Goal: Information Seeking & Learning: Learn about a topic

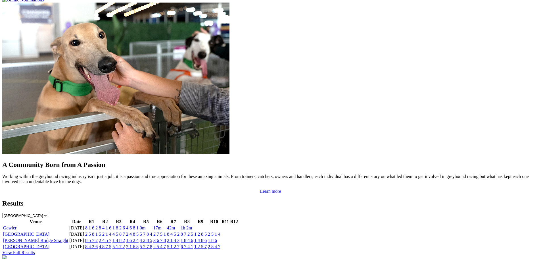
scroll to position [454, 0]
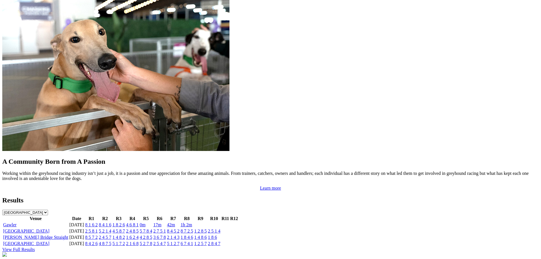
click at [98, 222] on link "8 1 6 2" at bounding box center [91, 224] width 12 height 5
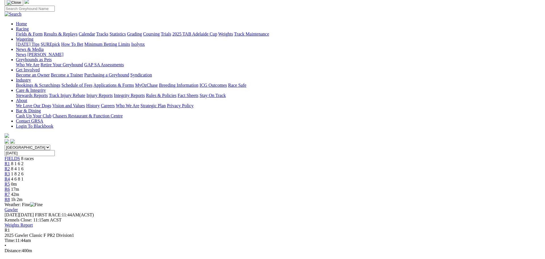
scroll to position [14, 0]
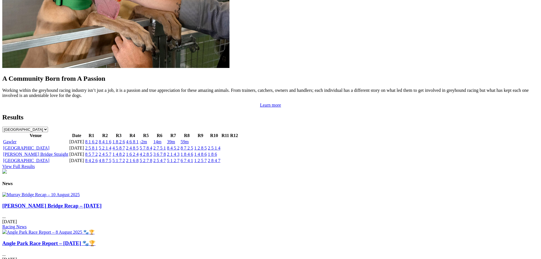
scroll to position [540, 0]
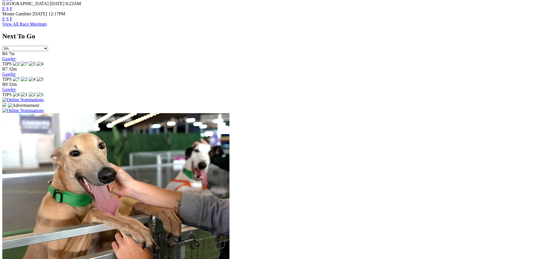
scroll to position [426, 0]
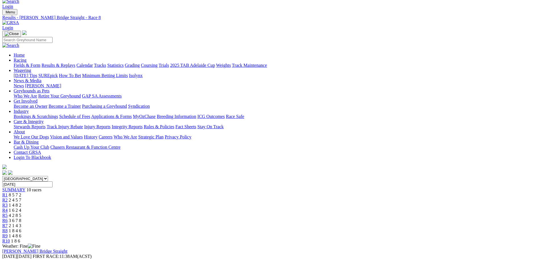
scroll to position [9, 0]
click at [8, 223] on link "R7" at bounding box center [4, 225] width 5 height 5
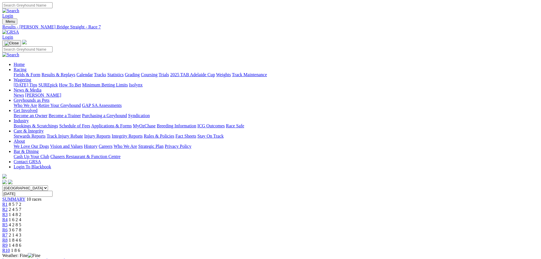
click at [329, 232] on div "R7 2 1 4 3" at bounding box center [270, 234] width 536 height 5
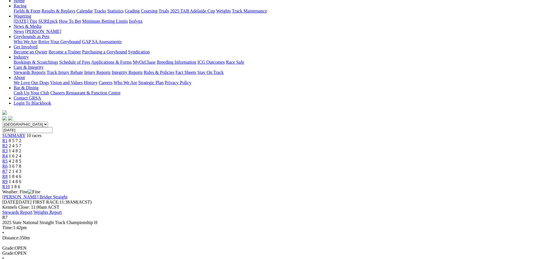
scroll to position [85, 0]
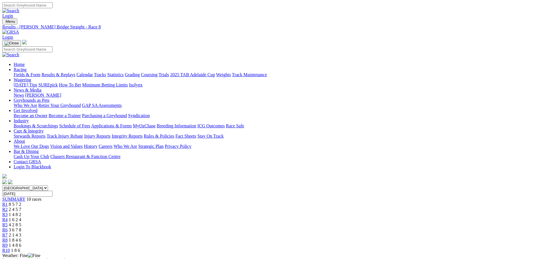
scroll to position [9, 0]
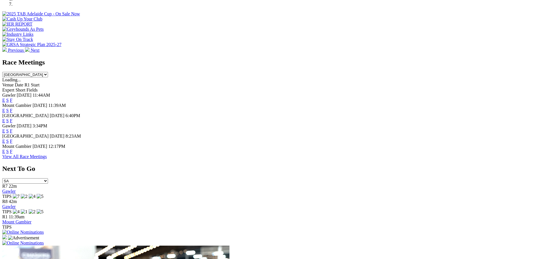
scroll to position [199, 0]
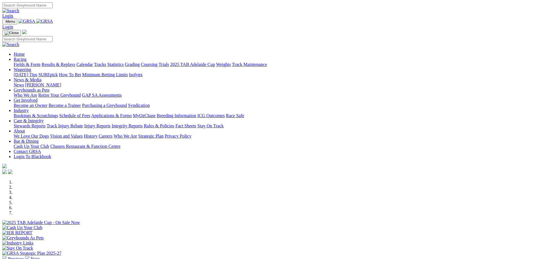
scroll to position [199, 0]
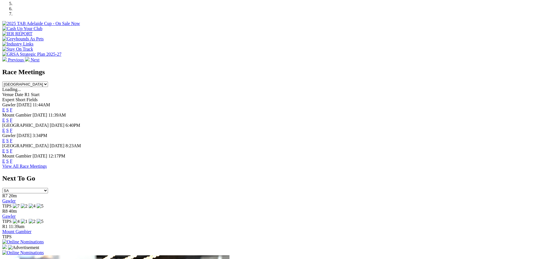
drag, startPoint x: 339, startPoint y: 126, endPoint x: 342, endPoint y: 122, distance: 4.7
click at [340, 138] on div "E S F" at bounding box center [270, 140] width 536 height 5
click at [12, 138] on link "F" at bounding box center [11, 140] width 3 height 5
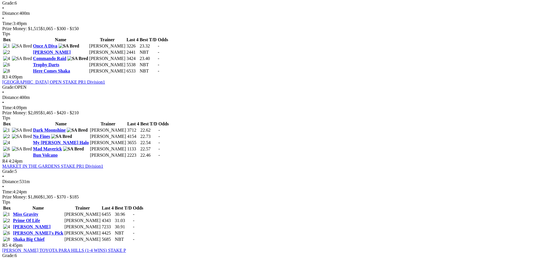
scroll to position [352, 0]
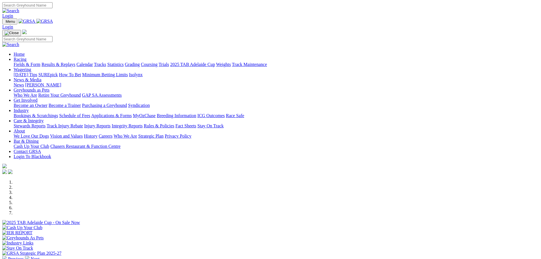
scroll to position [199, 0]
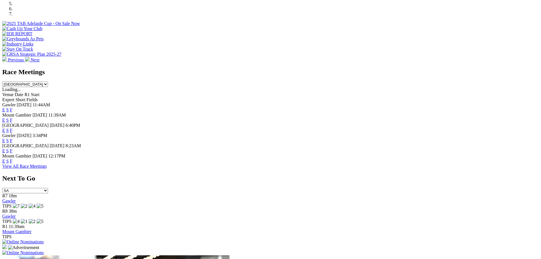
click at [12, 128] on link "F" at bounding box center [11, 130] width 3 height 5
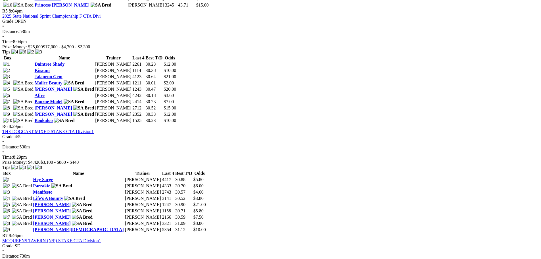
scroll to position [685, 0]
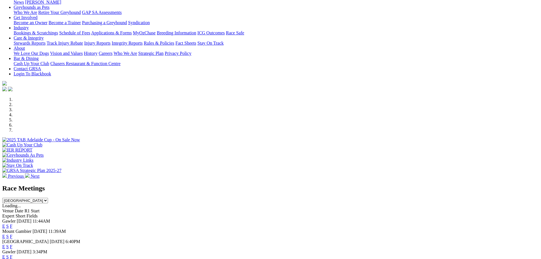
scroll to position [170, 0]
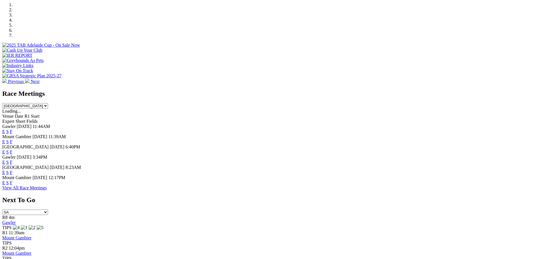
scroll to position [199, 0]
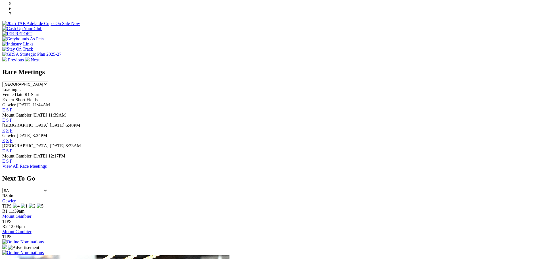
click at [345, 123] on div "[GEOGRAPHIC_DATA] [DATE] 6:40PM E S F" at bounding box center [270, 128] width 536 height 10
click at [12, 128] on link "F" at bounding box center [11, 130] width 3 height 5
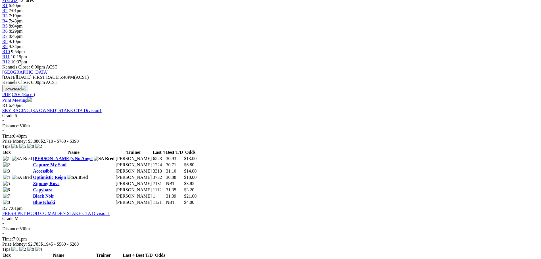
scroll to position [199, 0]
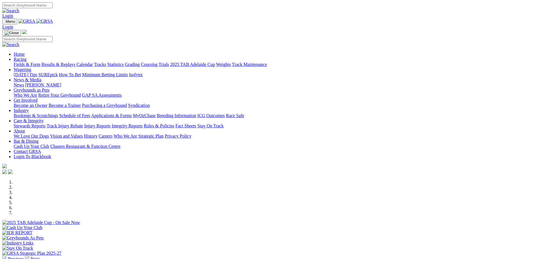
scroll to position [199, 0]
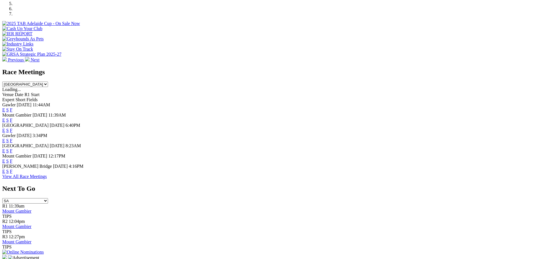
click at [12, 173] on link "F" at bounding box center [11, 171] width 3 height 5
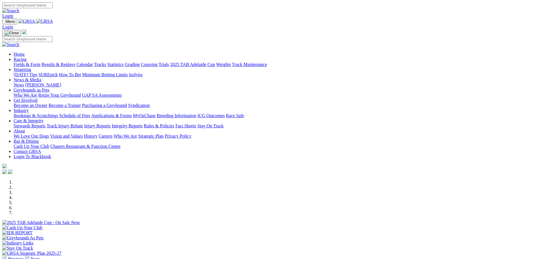
scroll to position [199, 0]
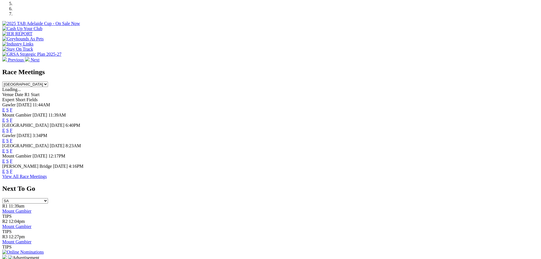
click at [12, 173] on link "F" at bounding box center [11, 171] width 3 height 5
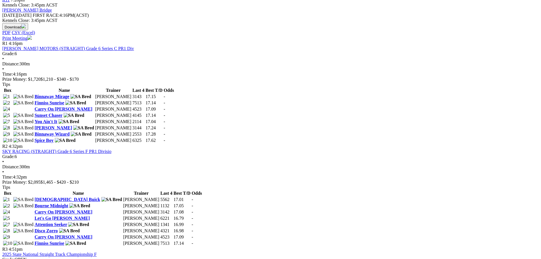
scroll to position [255, 0]
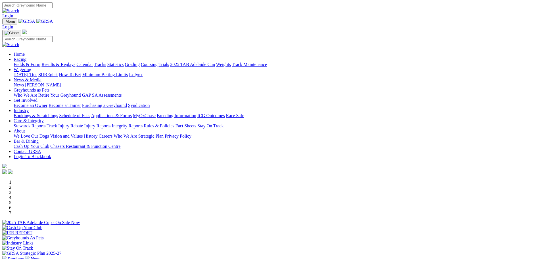
scroll to position [199, 0]
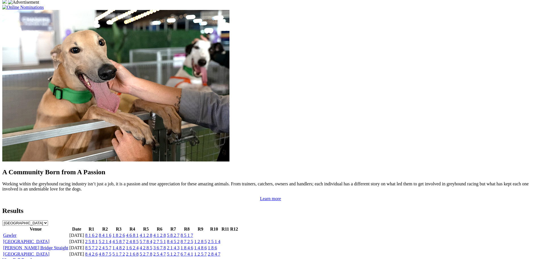
scroll to position [454, 0]
click at [98, 232] on link "8 1 6 2" at bounding box center [91, 234] width 12 height 5
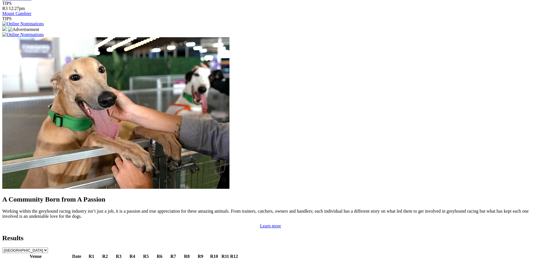
scroll to position [285, 0]
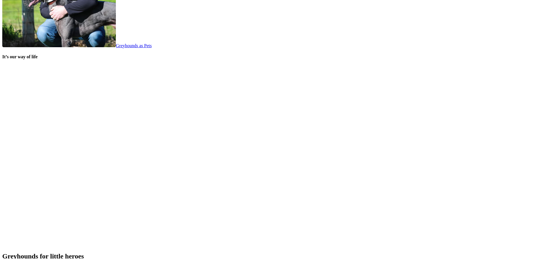
scroll to position [1192, 0]
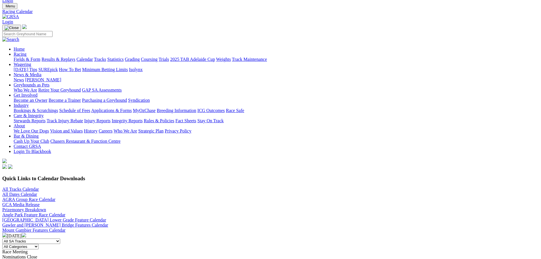
scroll to position [28, 0]
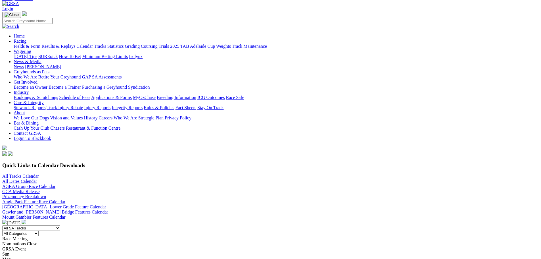
click at [26, 219] on img at bounding box center [24, 221] width 5 height 5
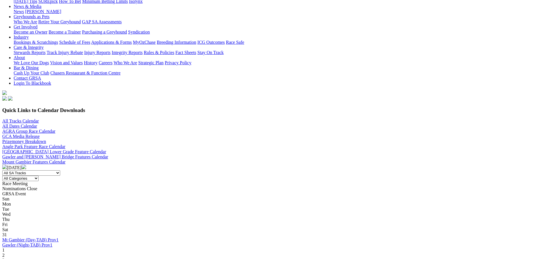
scroll to position [85, 0]
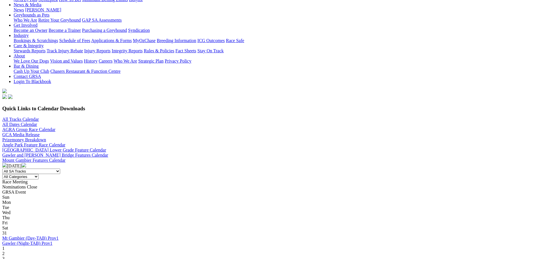
click at [119, 230] on div "31 Mt Gambier (Day-TAB) Prov1 Gawler (Night-TAB) Prov1" at bounding box center [270, 237] width 536 height 15
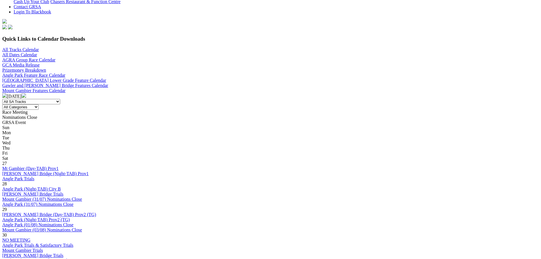
scroll to position [227, 0]
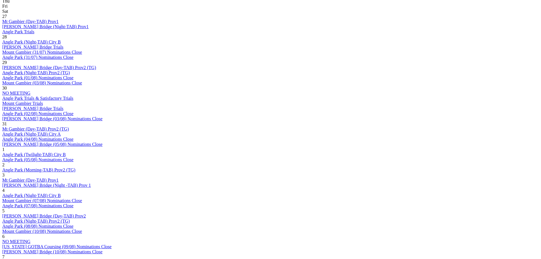
scroll to position [284, 0]
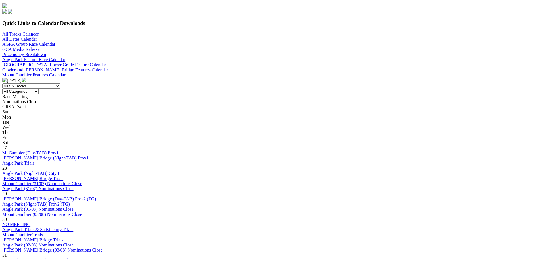
scroll to position [199, 0]
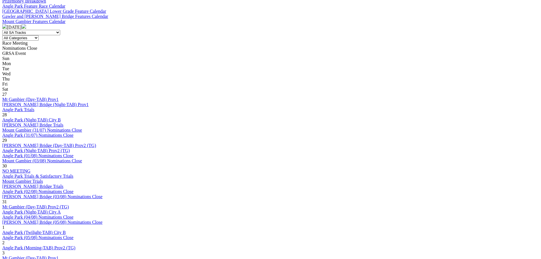
scroll to position [227, 0]
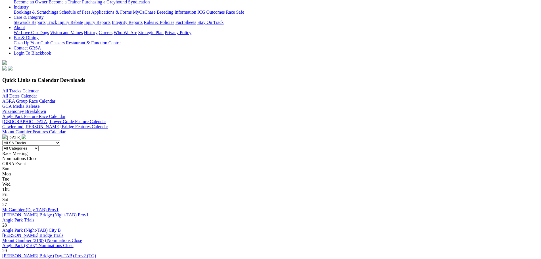
scroll to position [255, 0]
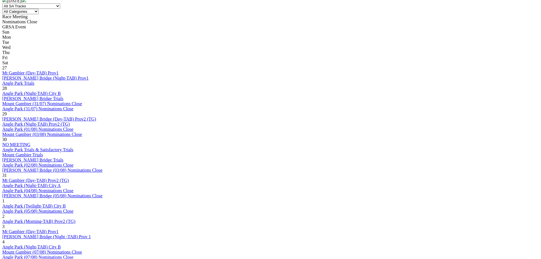
scroll to position [341, 0]
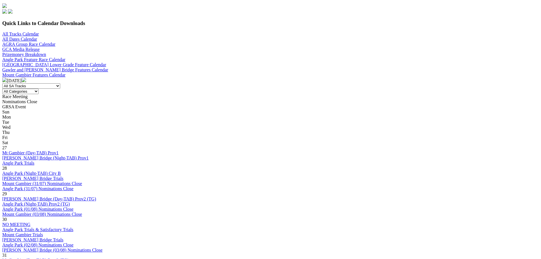
scroll to position [199, 0]
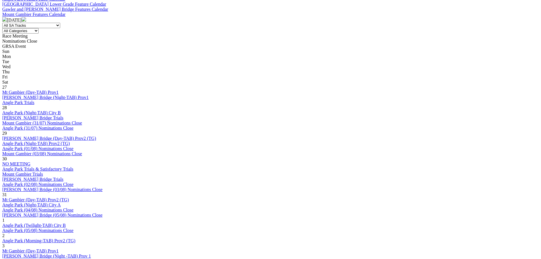
scroll to position [284, 0]
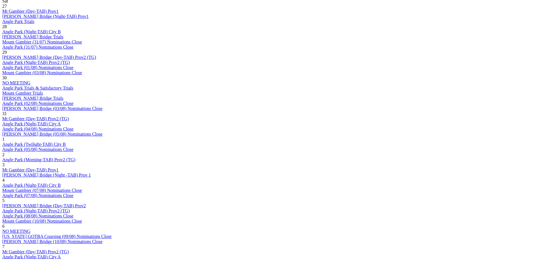
scroll to position [312, 0]
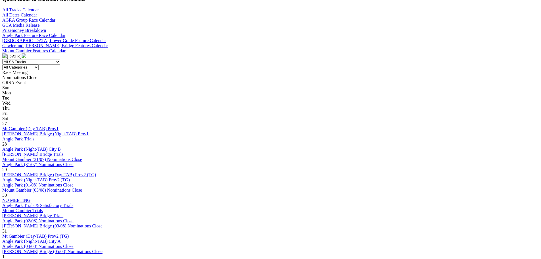
scroll to position [255, 0]
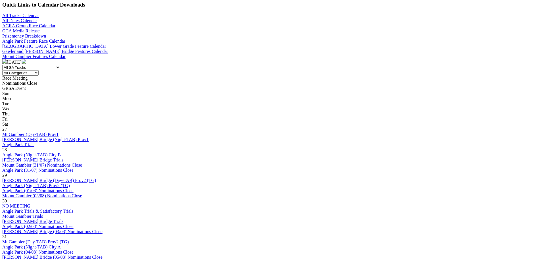
scroll to position [199, 0]
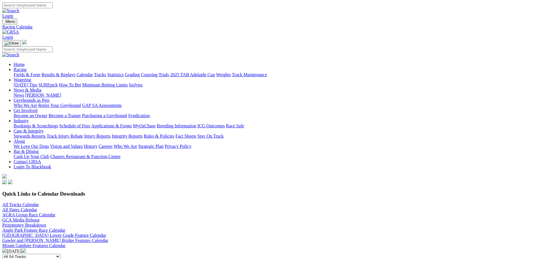
scroll to position [14, 0]
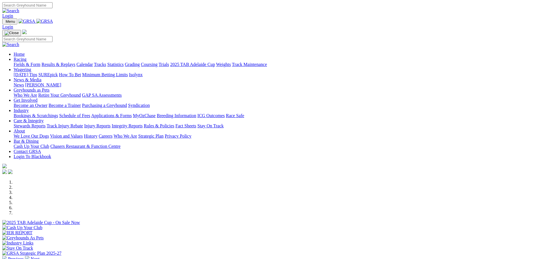
click at [26, 57] on link "Racing" at bounding box center [20, 59] width 13 height 5
click at [159, 62] on div "Fields & Form Results & Replays Calendar Tracks Statistics Grading Coursing Tri…" at bounding box center [276, 64] width 525 height 5
click at [160, 235] on div at bounding box center [270, 235] width 536 height 0
click at [26, 57] on link "Racing" at bounding box center [20, 59] width 13 height 5
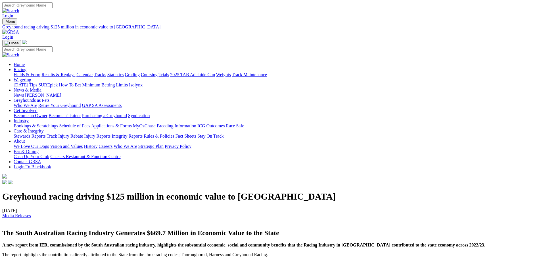
click at [26, 67] on link "Racing" at bounding box center [20, 69] width 13 height 5
click at [31, 77] on link "Wagering" at bounding box center [23, 79] width 18 height 5
click at [26, 67] on link "Racing" at bounding box center [20, 69] width 13 height 5
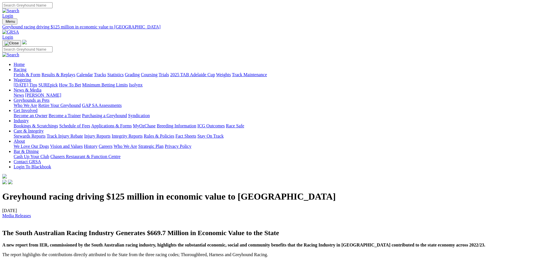
click at [26, 67] on link "Racing" at bounding box center [20, 69] width 13 height 5
click at [93, 72] on link "Calendar" at bounding box center [84, 74] width 16 height 5
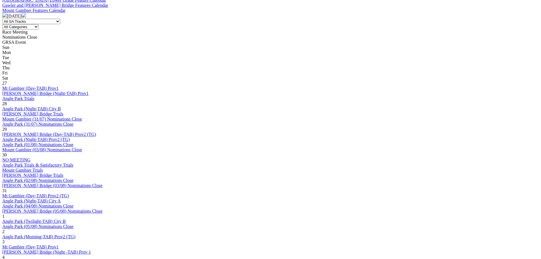
scroll to position [255, 0]
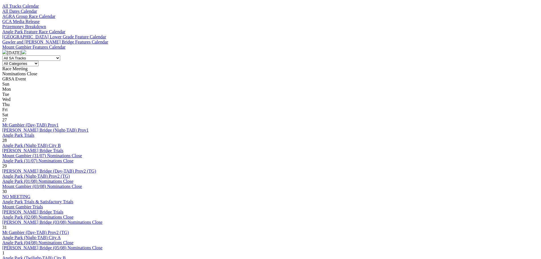
scroll to position [199, 0]
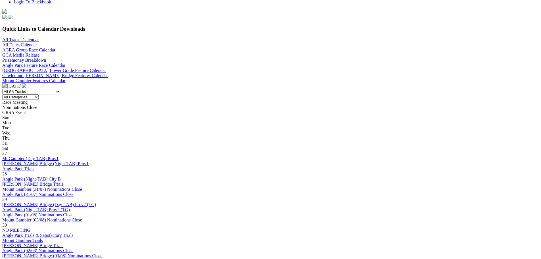
scroll to position [227, 0]
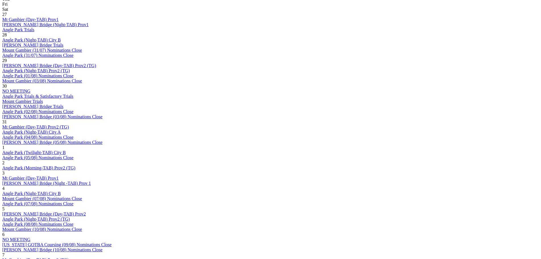
scroll to position [312, 0]
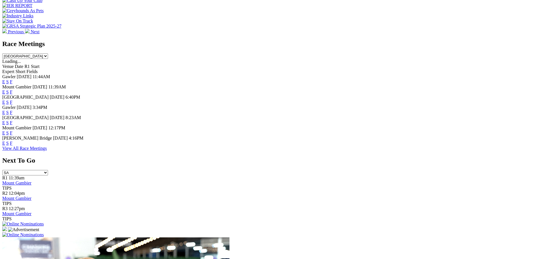
scroll to position [227, 0]
click at [12, 99] on link "F" at bounding box center [11, 101] width 3 height 5
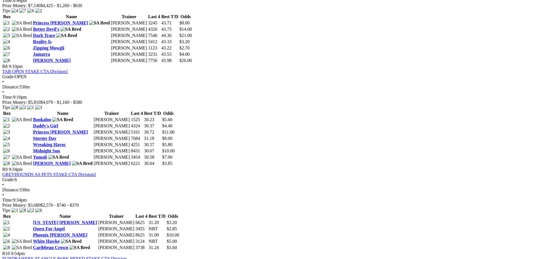
scroll to position [965, 0]
